Goal: Information Seeking & Learning: Check status

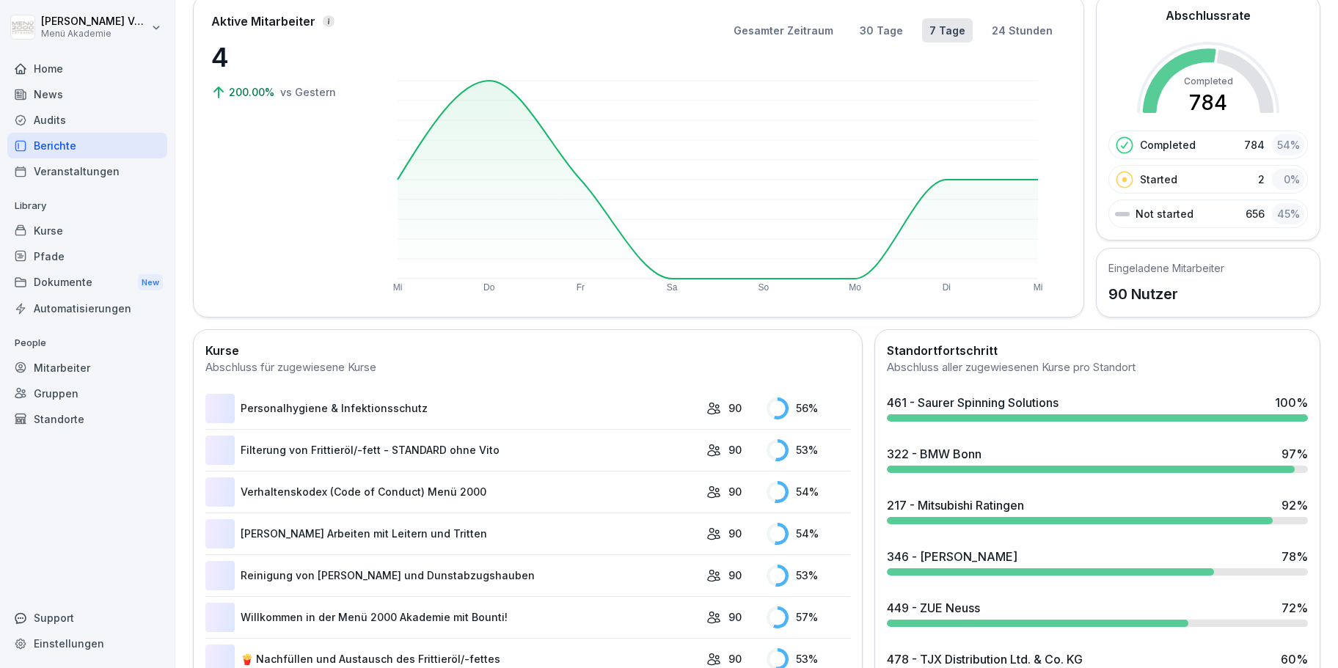
scroll to position [347, 0]
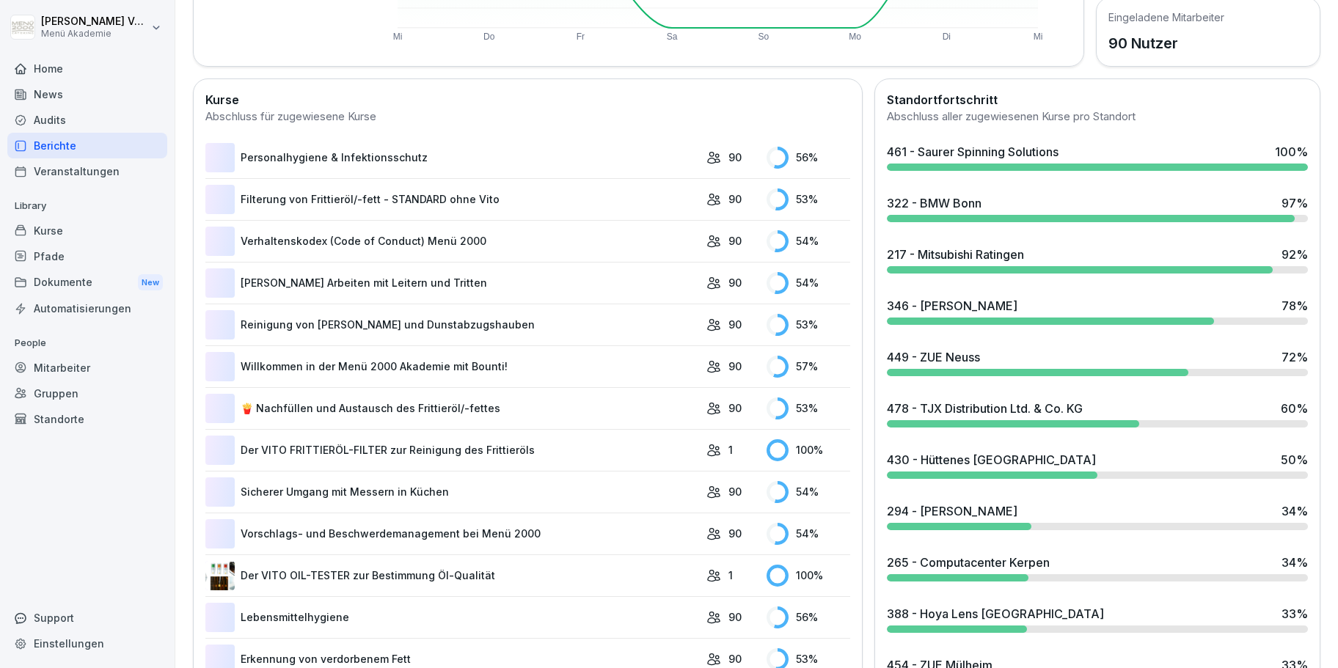
click at [969, 422] on div at bounding box center [1013, 423] width 253 height 7
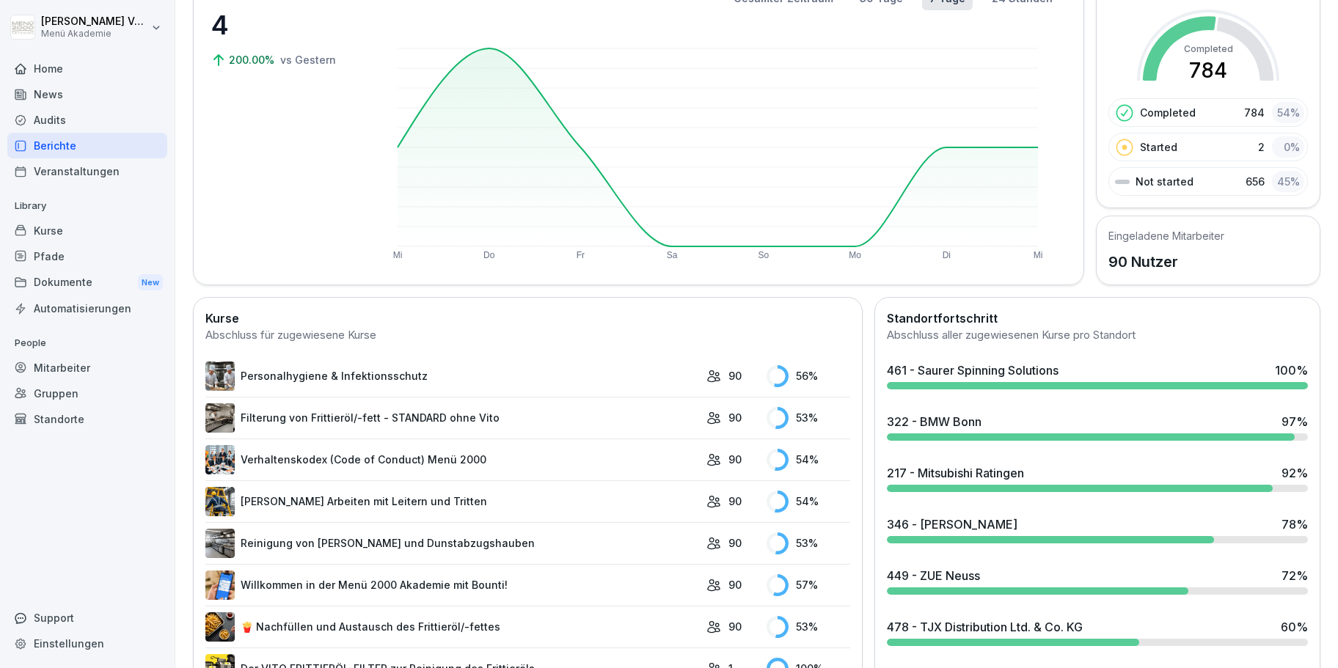
scroll to position [167, 0]
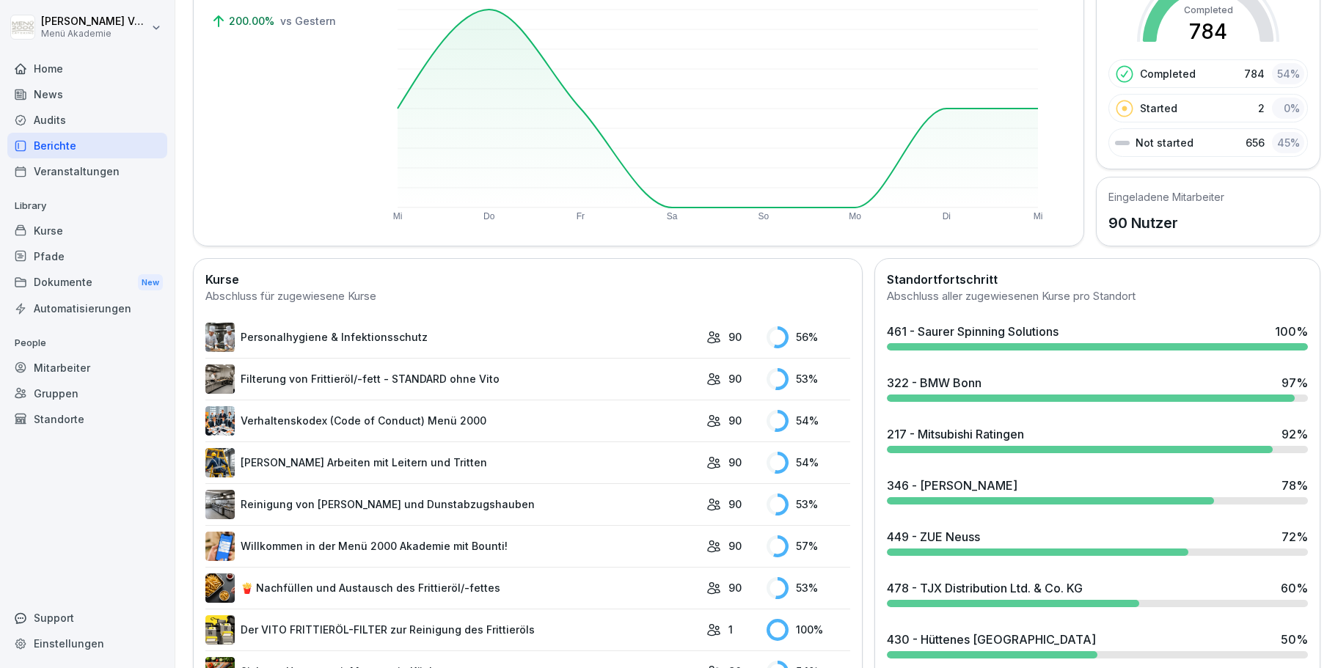
click at [980, 395] on div at bounding box center [1091, 398] width 408 height 7
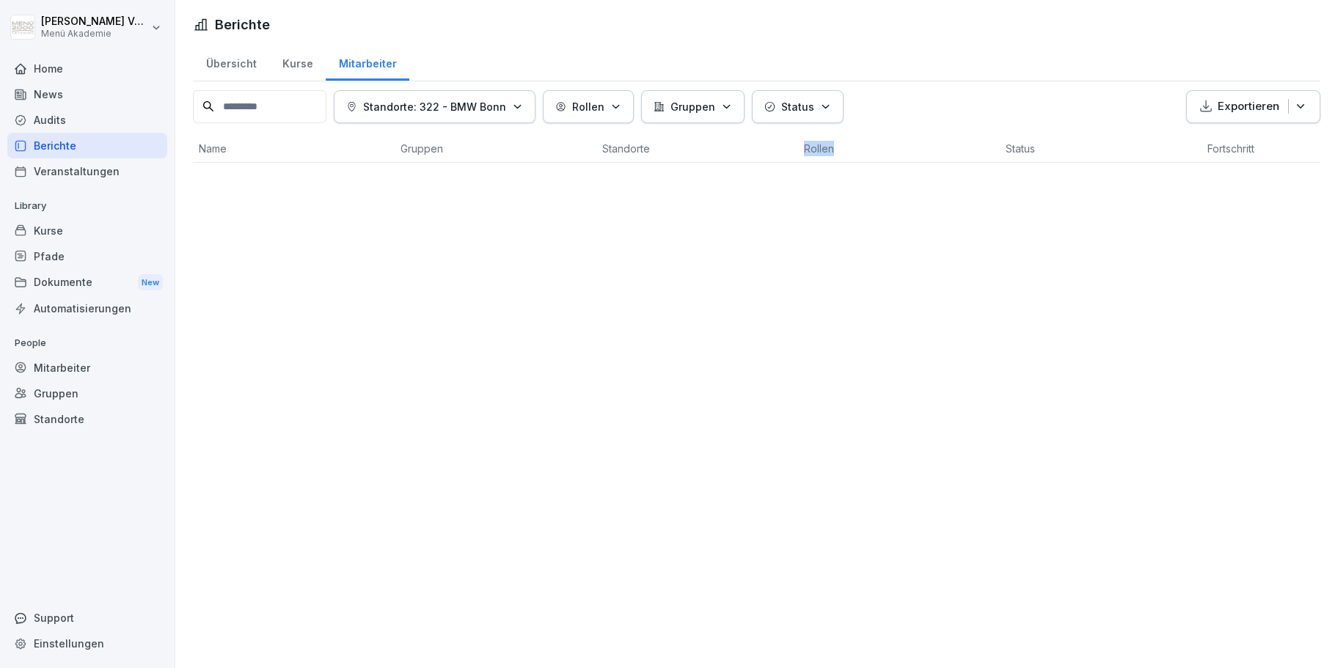
click at [920, 392] on div "Berichte Übersicht Kurse Mitarbeiter Standorte: 322 - BMW Bonn Rollen Gruppen S…" at bounding box center [756, 334] width 1162 height 668
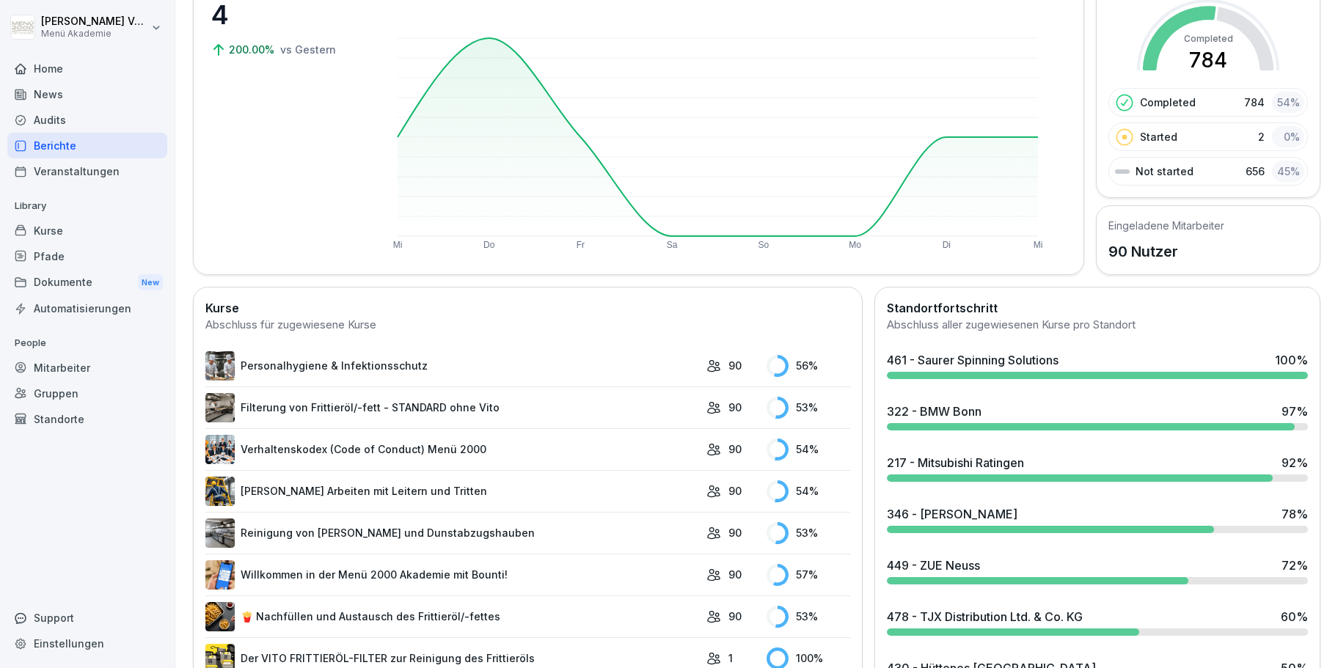
scroll to position [167, 0]
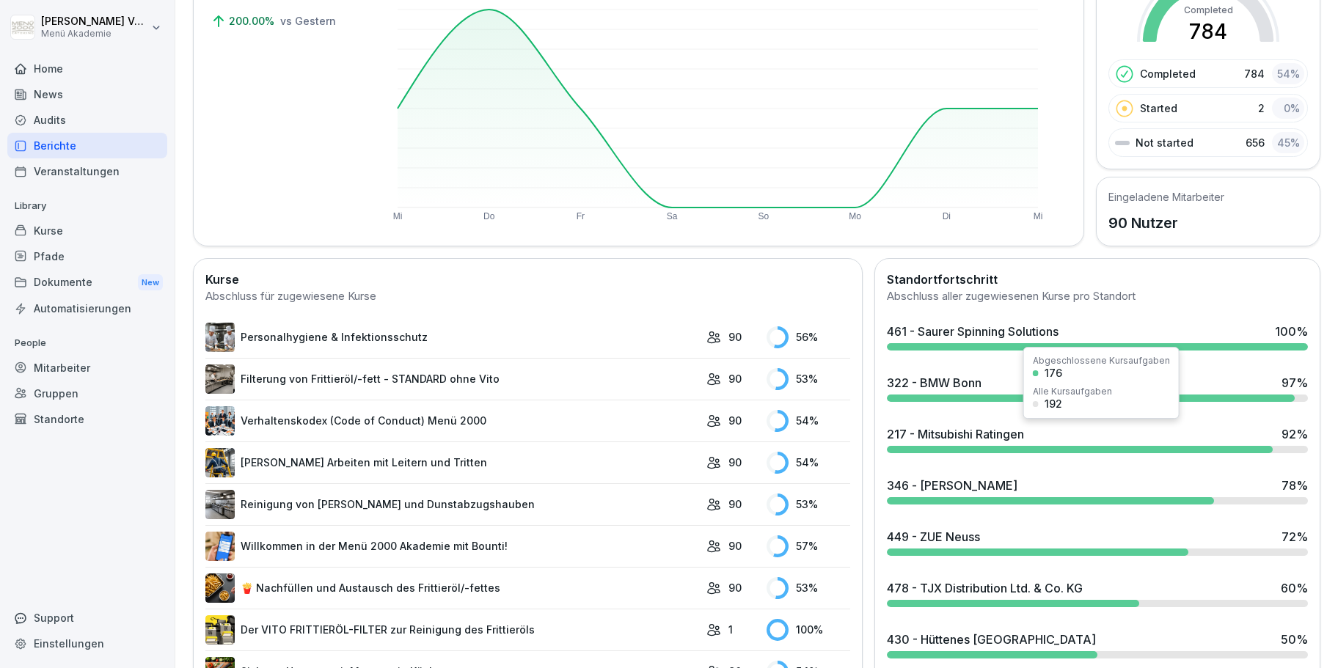
click at [967, 448] on div at bounding box center [1080, 449] width 387 height 7
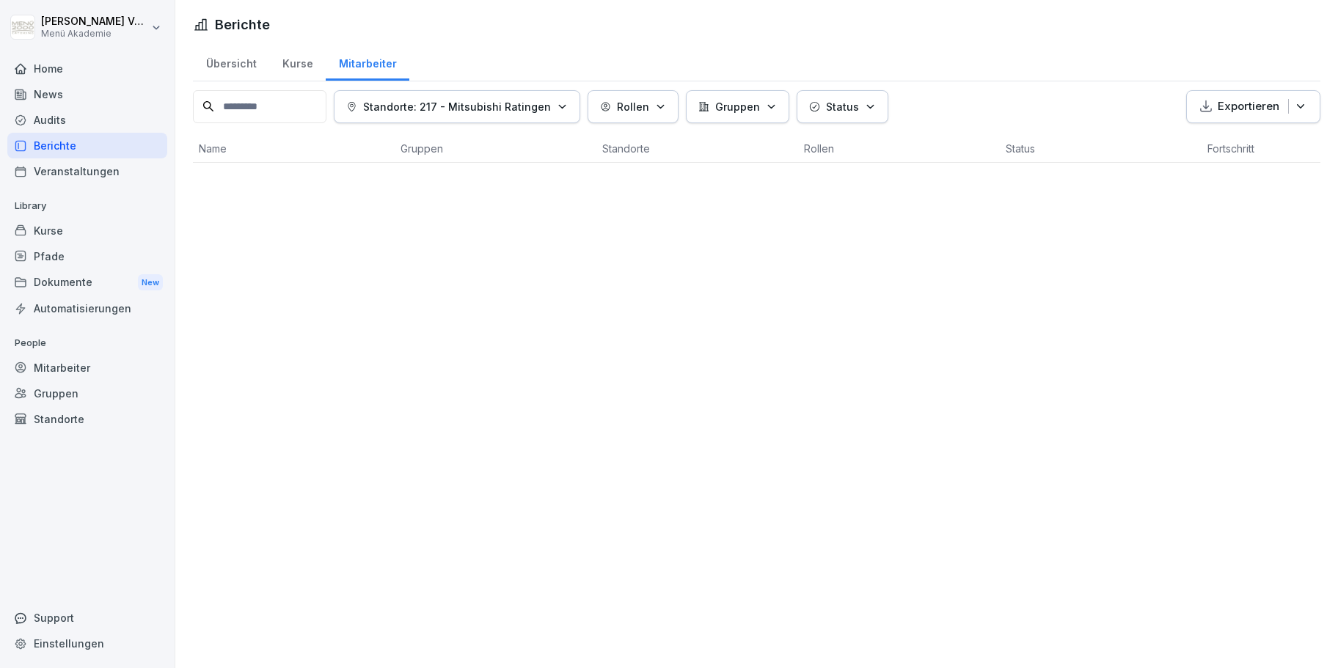
click at [942, 389] on div "Berichte Übersicht Kurse Mitarbeiter Standorte: 217 - Mitsubishi Ratingen Rolle…" at bounding box center [756, 334] width 1162 height 668
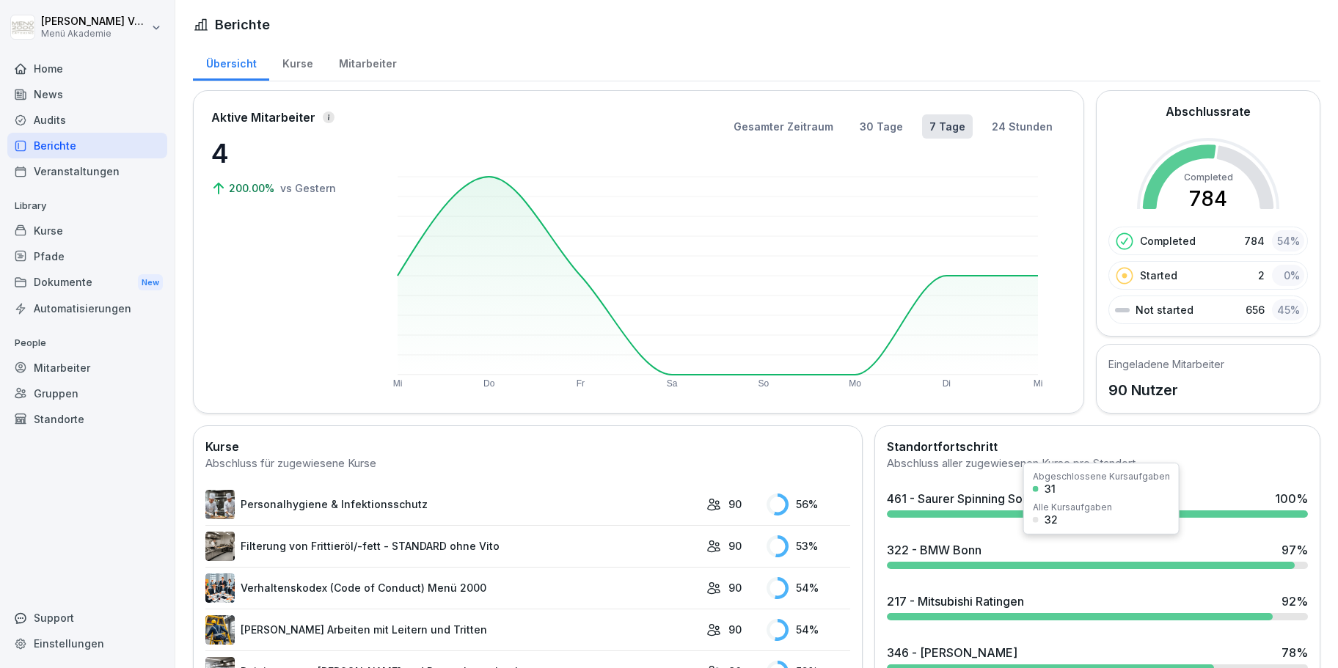
click at [1030, 546] on div "322 - BMW Bonn 97 %" at bounding box center [1097, 550] width 421 height 18
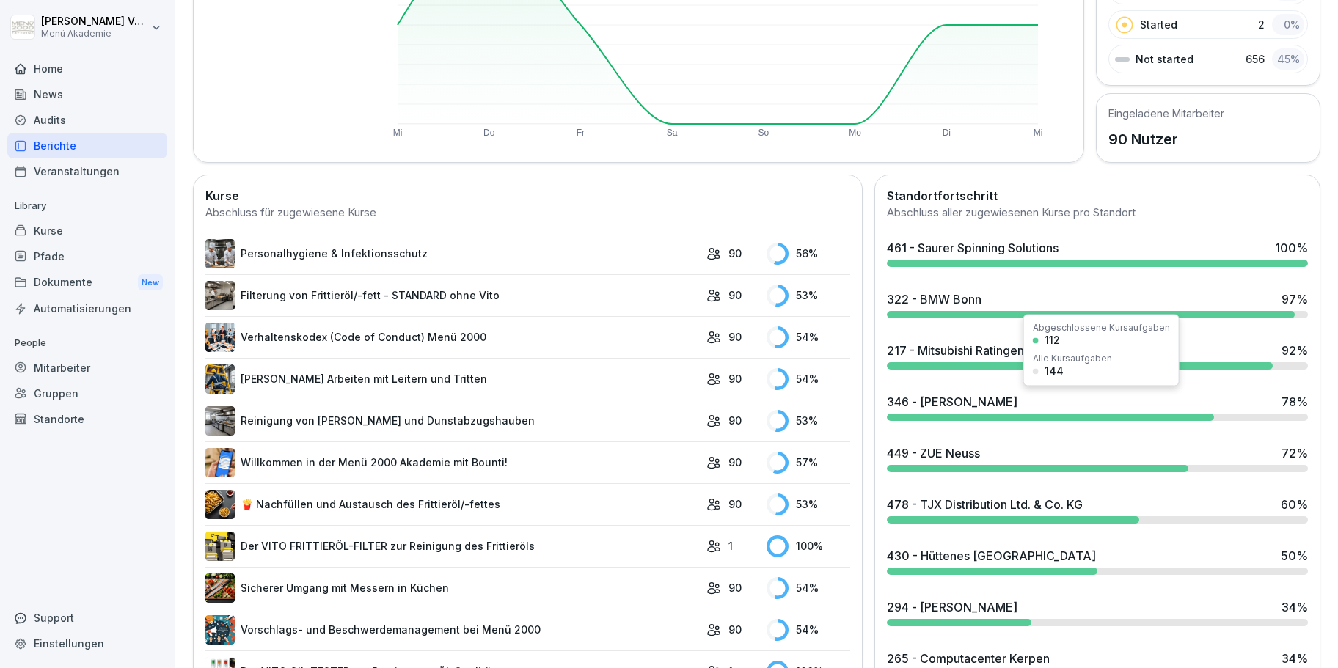
click at [1008, 422] on div "346 - [PERSON_NAME] 78 %" at bounding box center [1097, 407] width 433 height 40
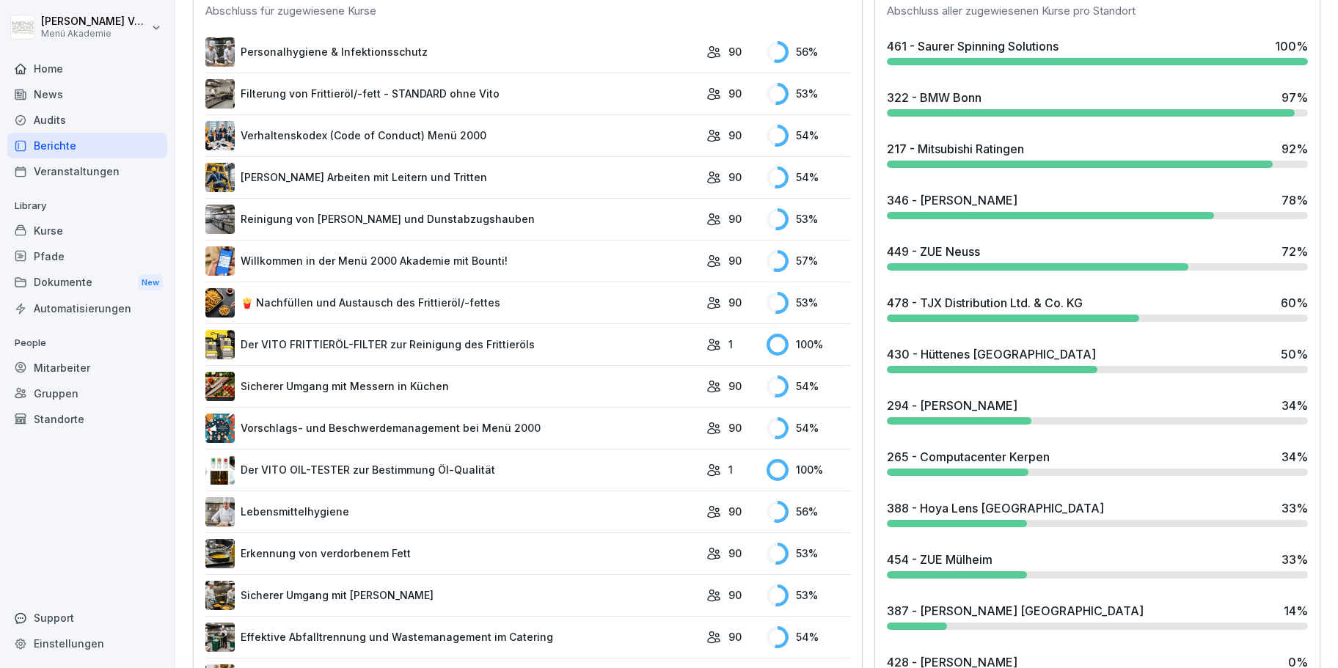
scroll to position [514, 0]
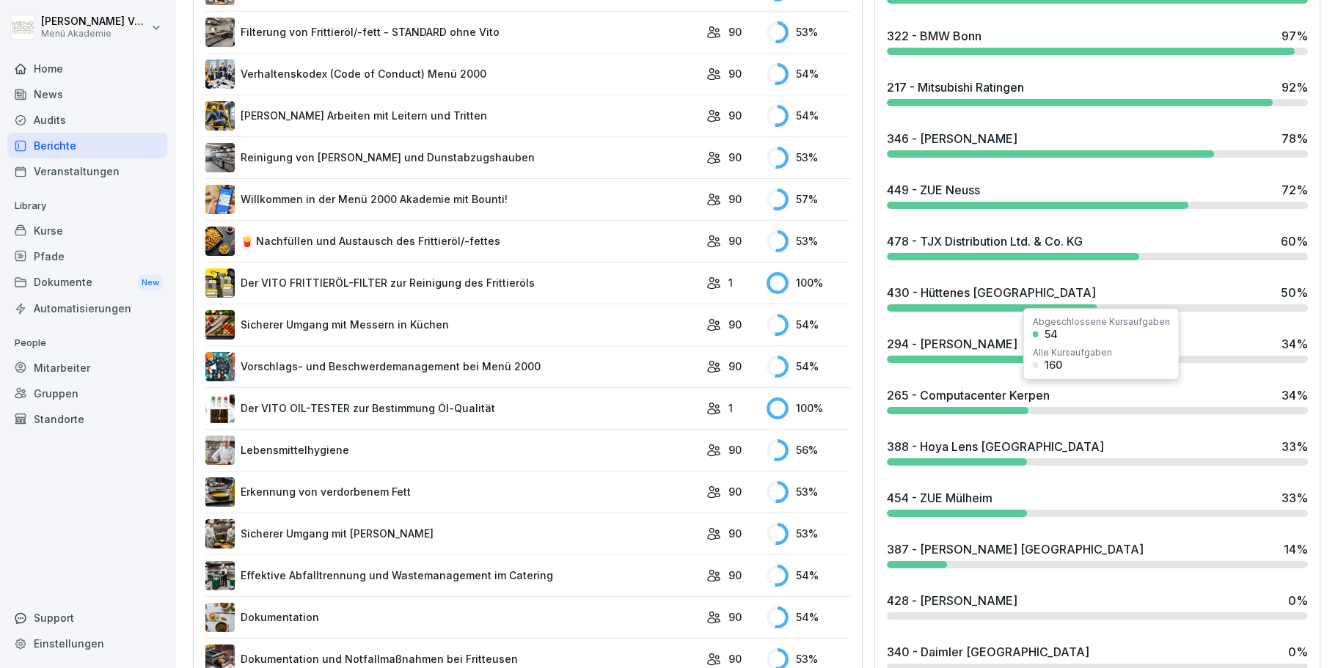
click at [990, 402] on div "265 - Computacenter Kerpen" at bounding box center [968, 396] width 163 height 18
